Goal: Information Seeking & Learning: Check status

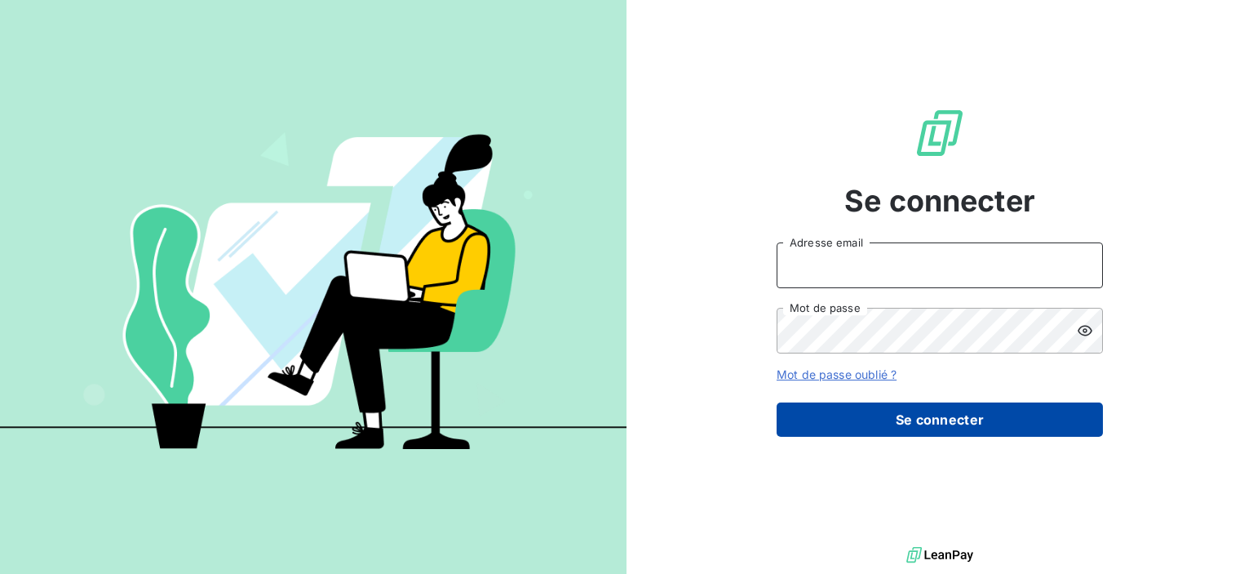
type input "[EMAIL_ADDRESS][DOMAIN_NAME]"
click at [976, 423] on button "Se connecter" at bounding box center [940, 419] width 326 height 34
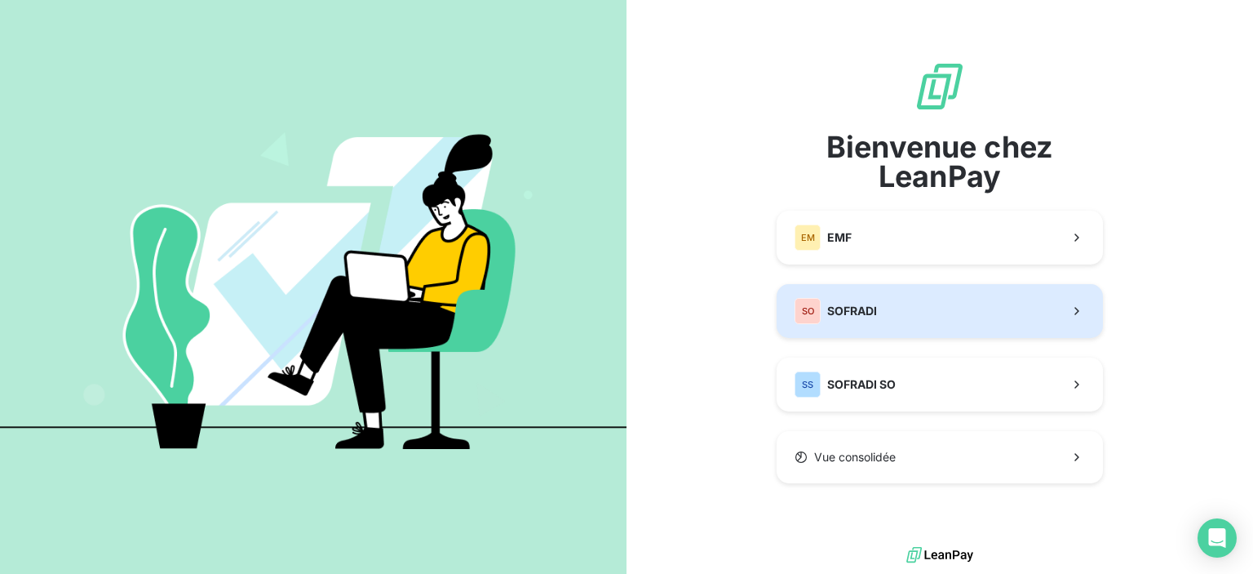
click at [940, 326] on button "SO SOFRADI" at bounding box center [940, 311] width 326 height 54
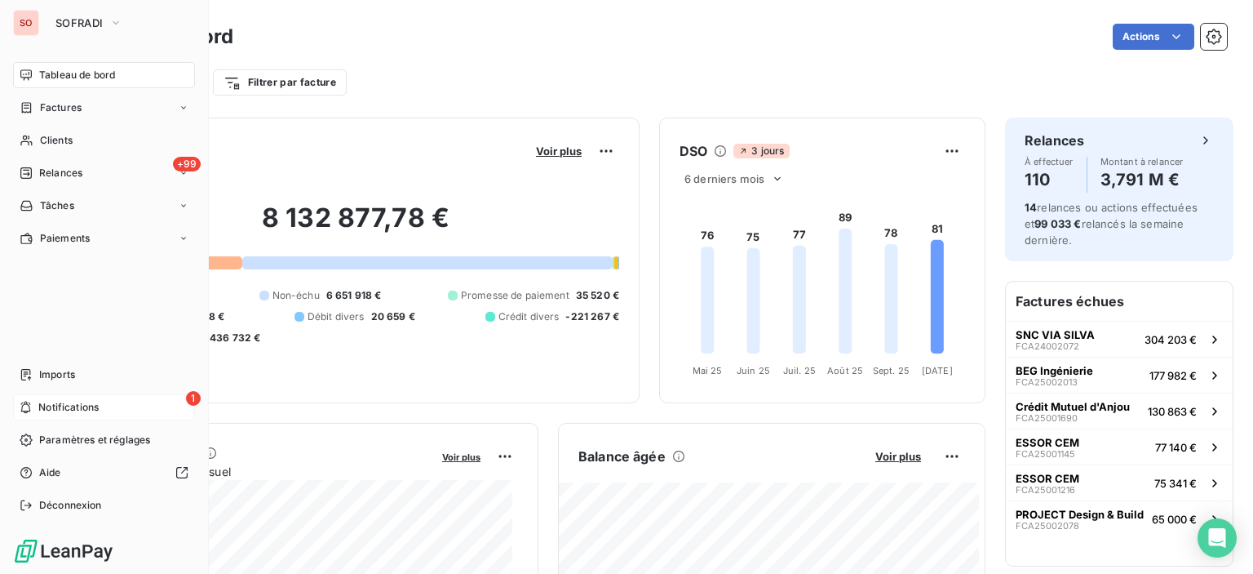
click at [117, 398] on div "1 Notifications" at bounding box center [104, 407] width 182 height 26
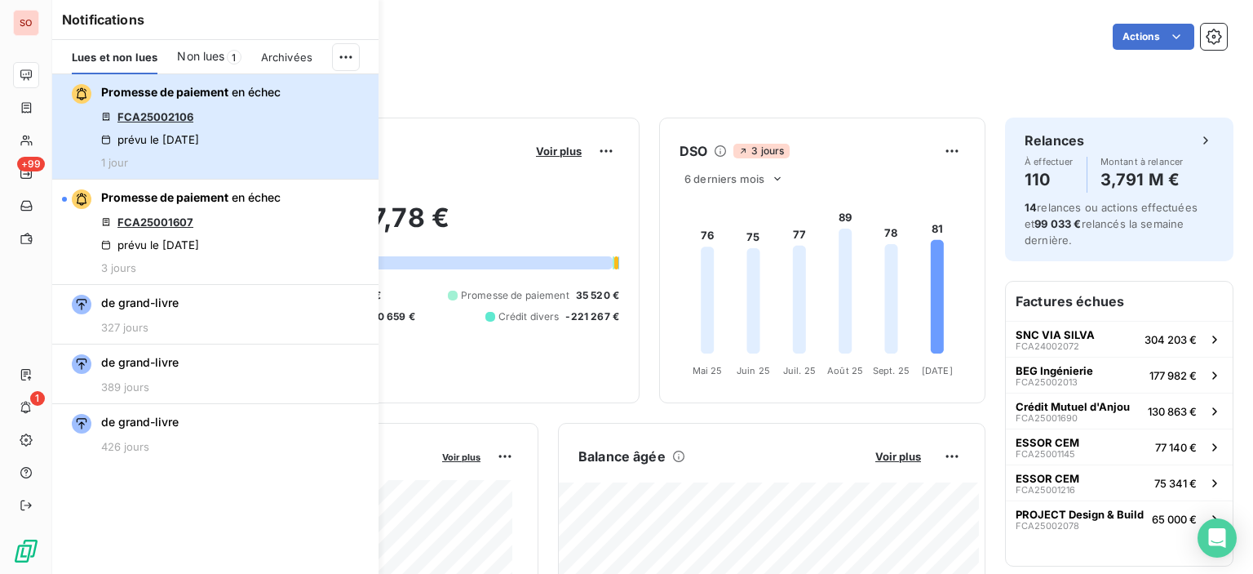
drag, startPoint x: 228, startPoint y: 113, endPoint x: 196, endPoint y: 110, distance: 32.0
click at [228, 113] on div "Promesse de paiement en échec FCA25002106 prévu le [DATE] 1 jour" at bounding box center [191, 126] width 180 height 85
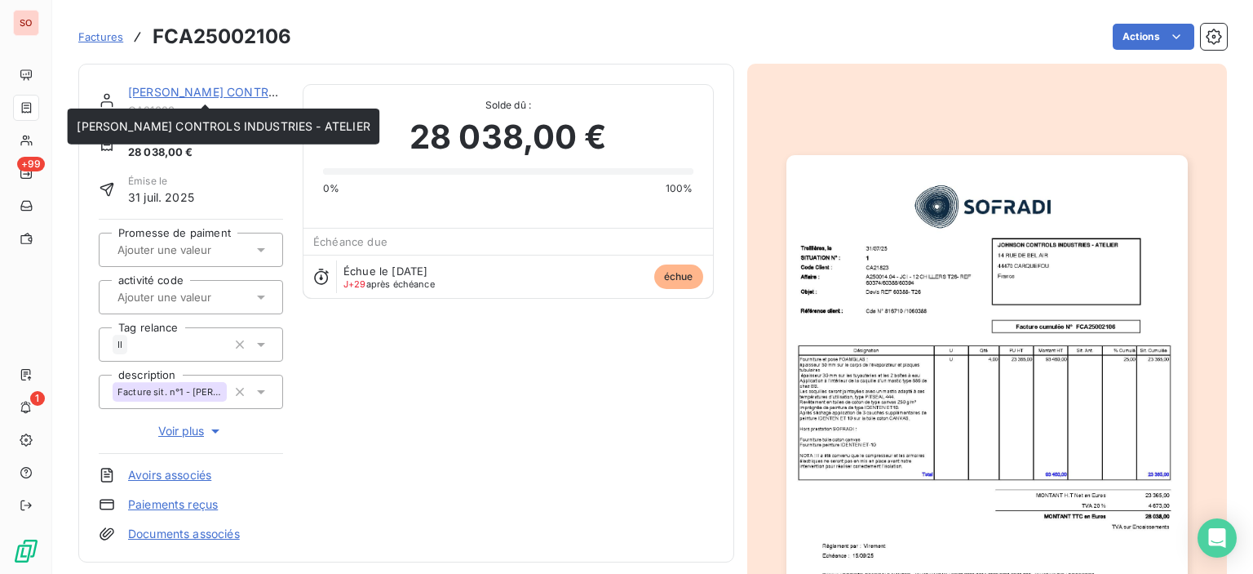
drag, startPoint x: 192, startPoint y: 86, endPoint x: 210, endPoint y: 100, distance: 23.2
click at [192, 86] on link "[PERSON_NAME] CONTROLS INDUSTRIES - ATELIER" at bounding box center [274, 92] width 293 height 14
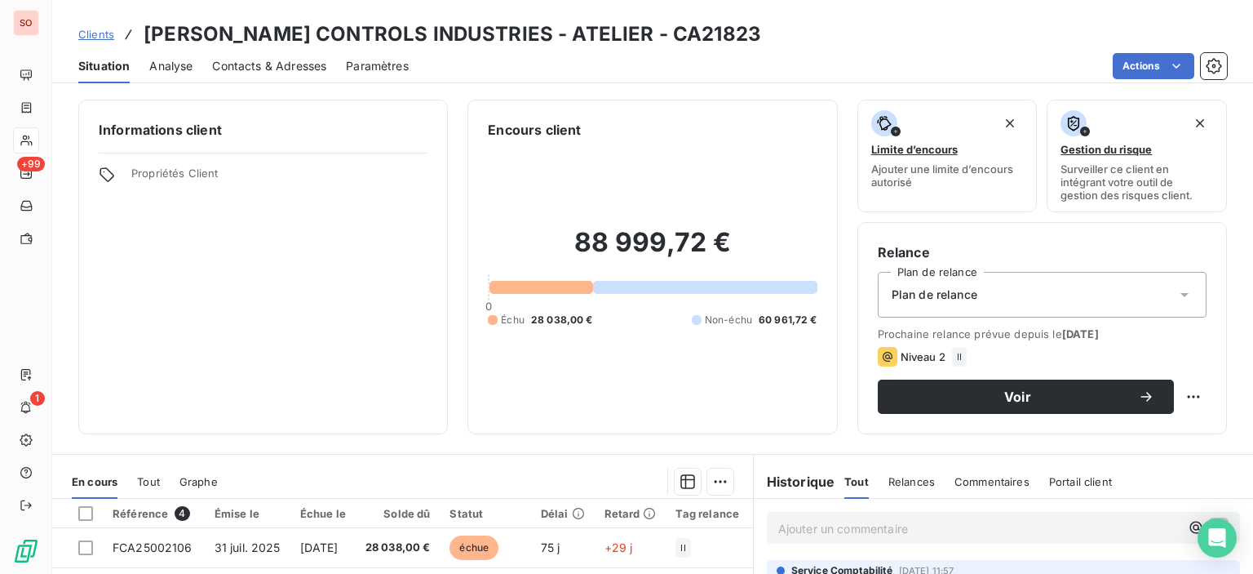
click at [261, 71] on span "Contacts & Adresses" at bounding box center [269, 66] width 114 height 16
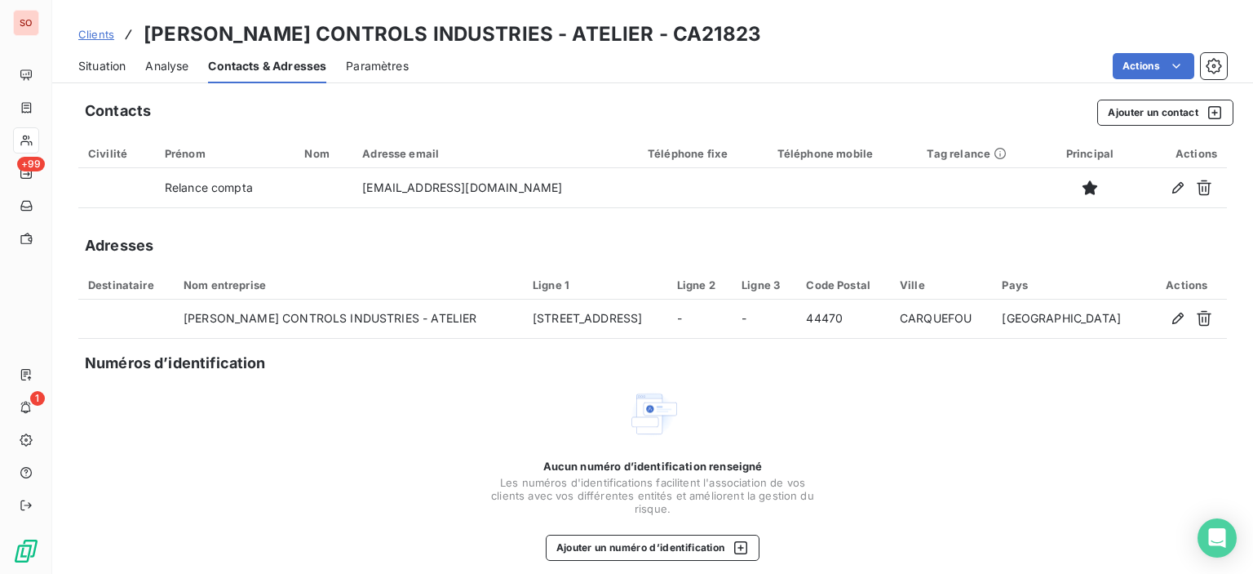
click at [113, 69] on span "Situation" at bounding box center [101, 66] width 47 height 16
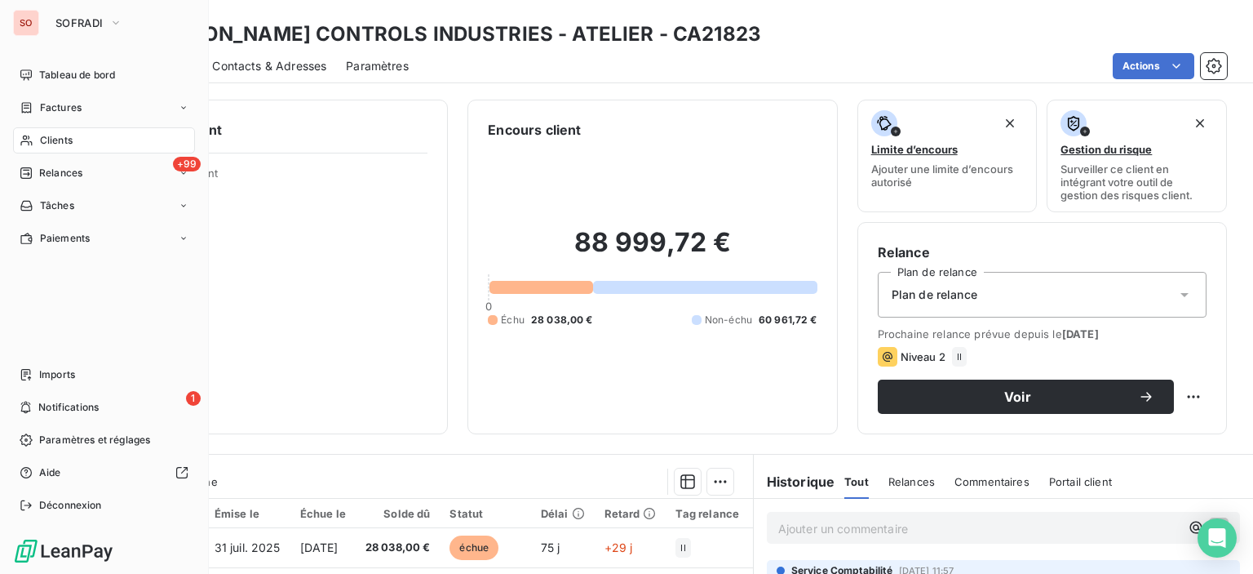
click at [46, 136] on span "Clients" at bounding box center [56, 140] width 33 height 15
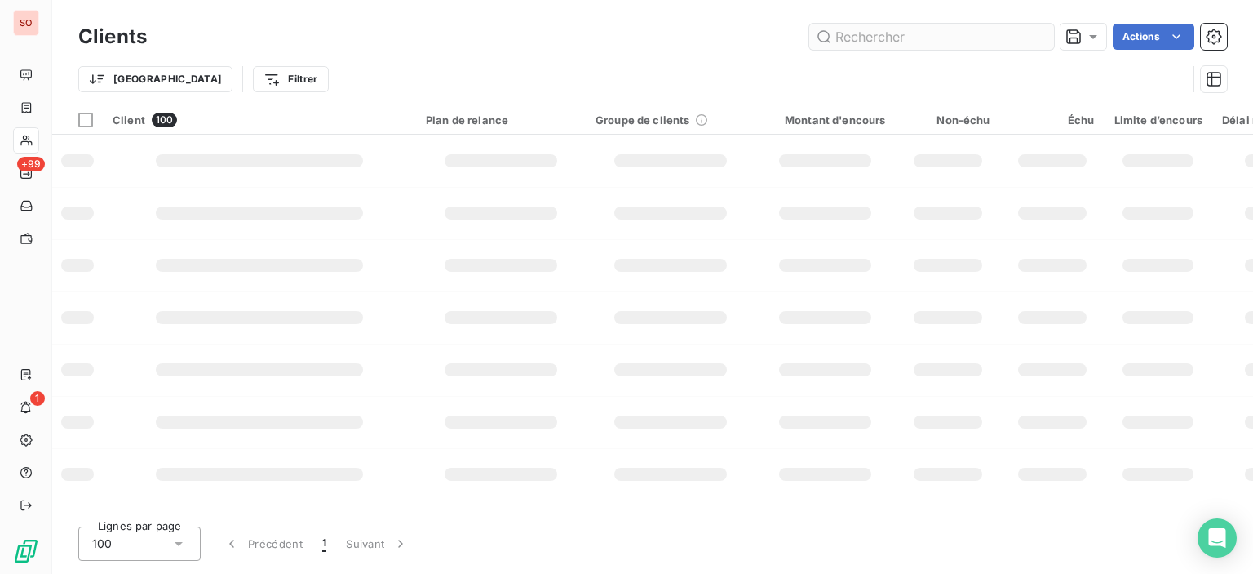
click at [977, 42] on input "text" at bounding box center [931, 37] width 245 height 26
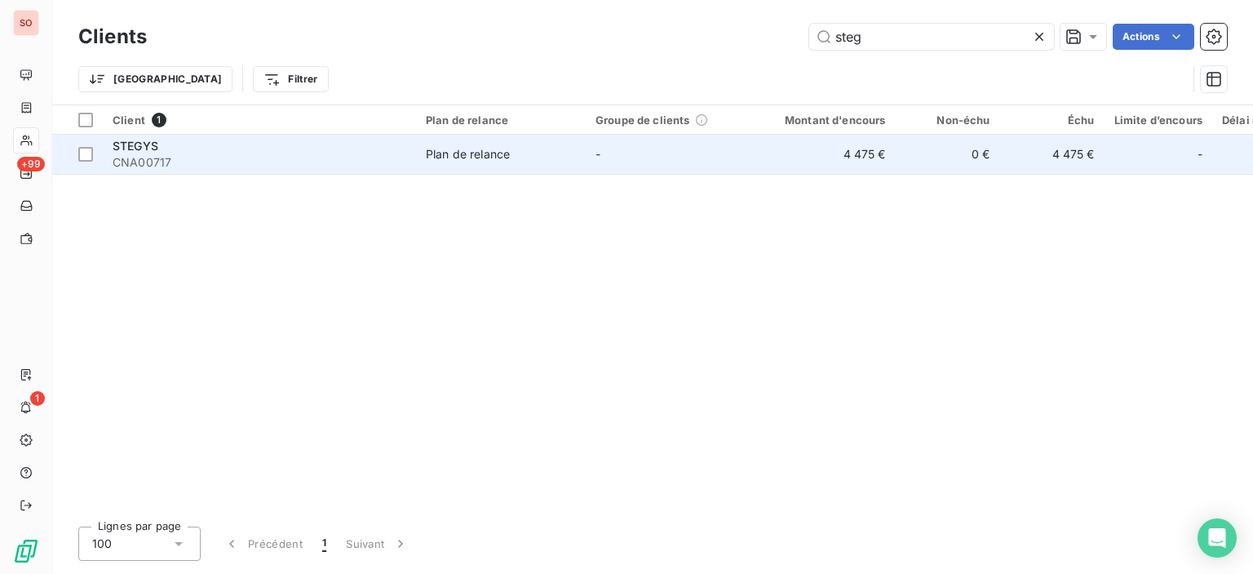
type input "steg"
click at [822, 152] on td "4 475 €" at bounding box center [826, 154] width 140 height 39
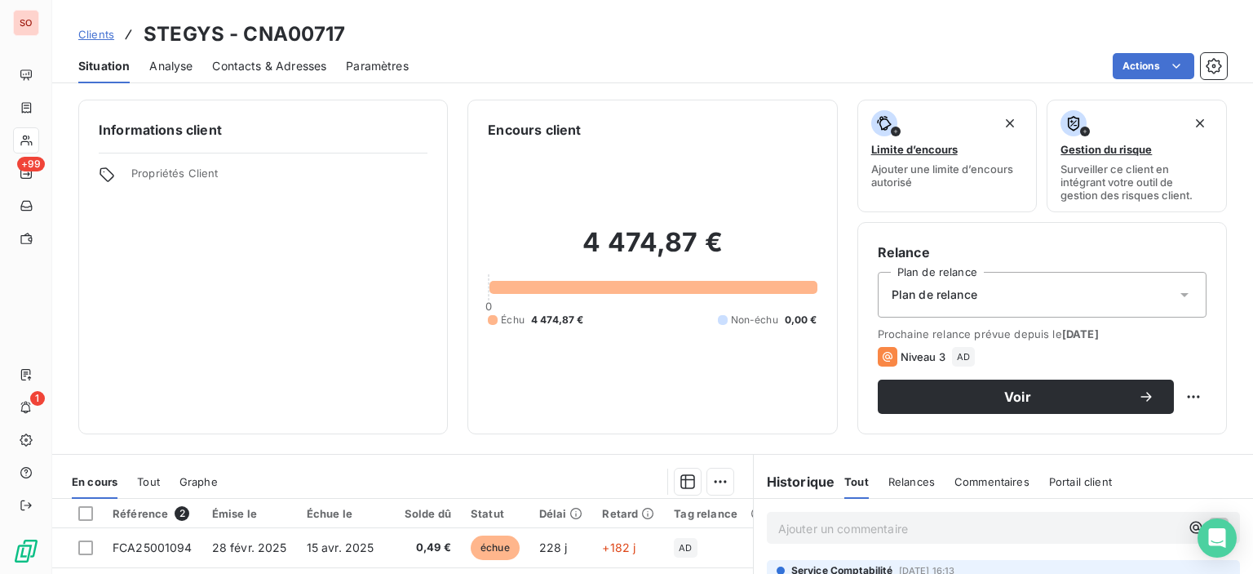
scroll to position [245, 0]
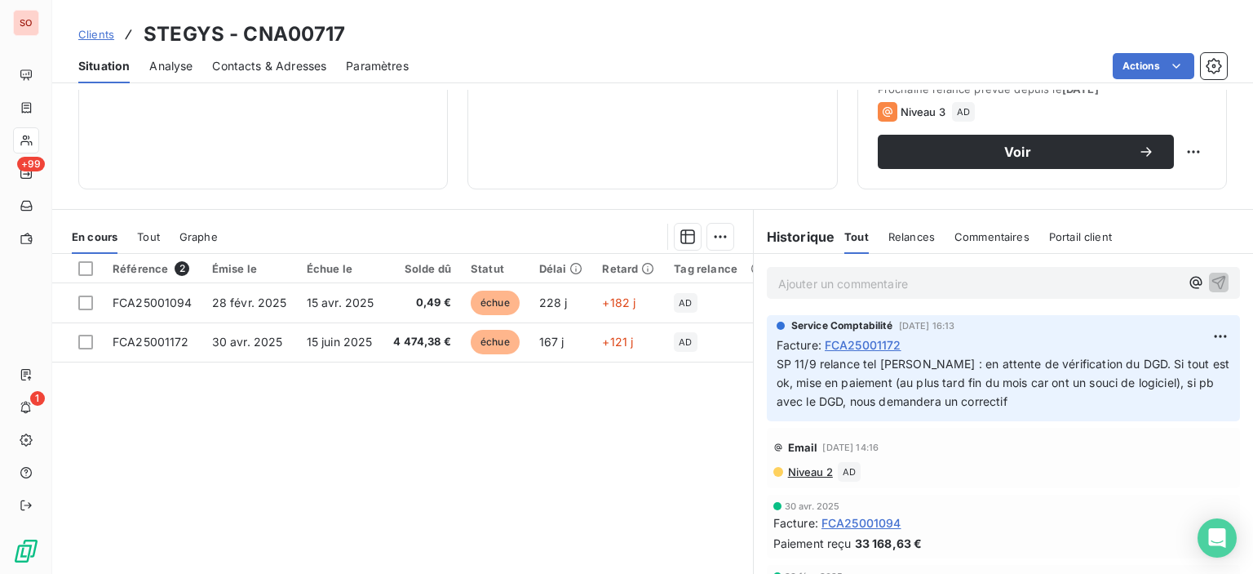
click at [151, 233] on span "Tout" at bounding box center [148, 236] width 23 height 13
